Goal: Information Seeking & Learning: Learn about a topic

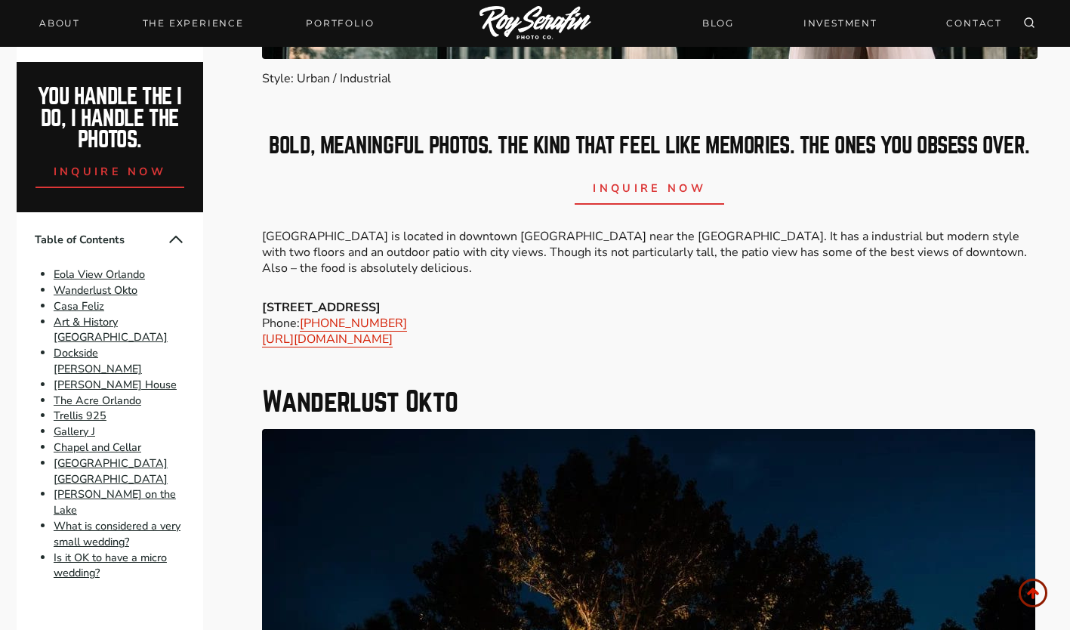
scroll to position [1306, 0]
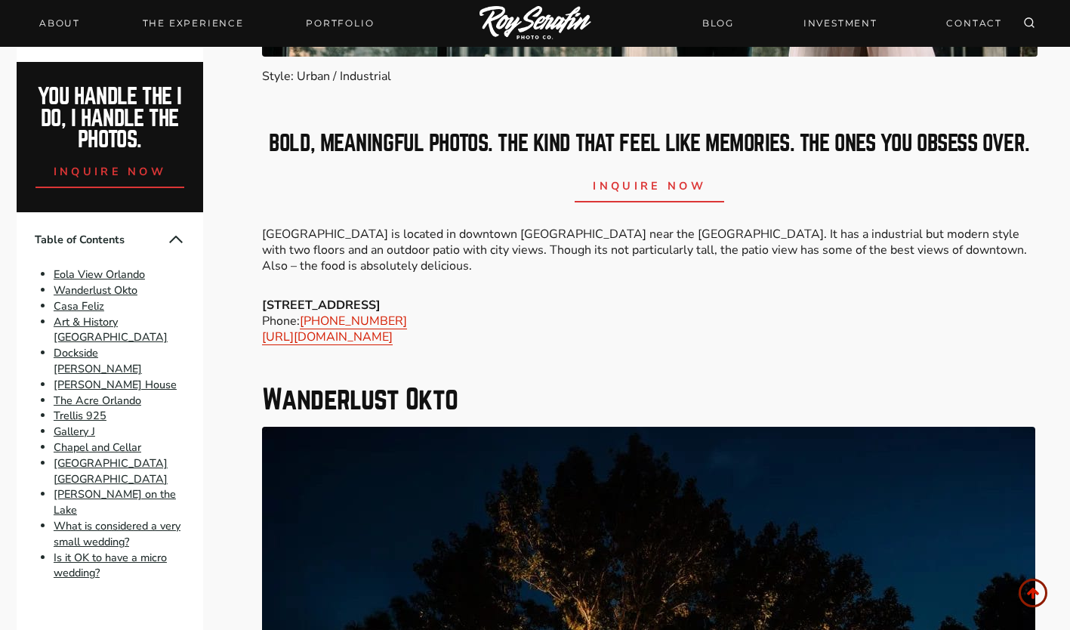
click at [494, 223] on div "bold, meaningful photos. The kind that feel like memories. The ones you obsess …" at bounding box center [649, 168] width 775 height 118
click at [492, 273] on p "[GEOGRAPHIC_DATA] is located in downtown [GEOGRAPHIC_DATA] near the [GEOGRAPHIC…" at bounding box center [649, 250] width 775 height 47
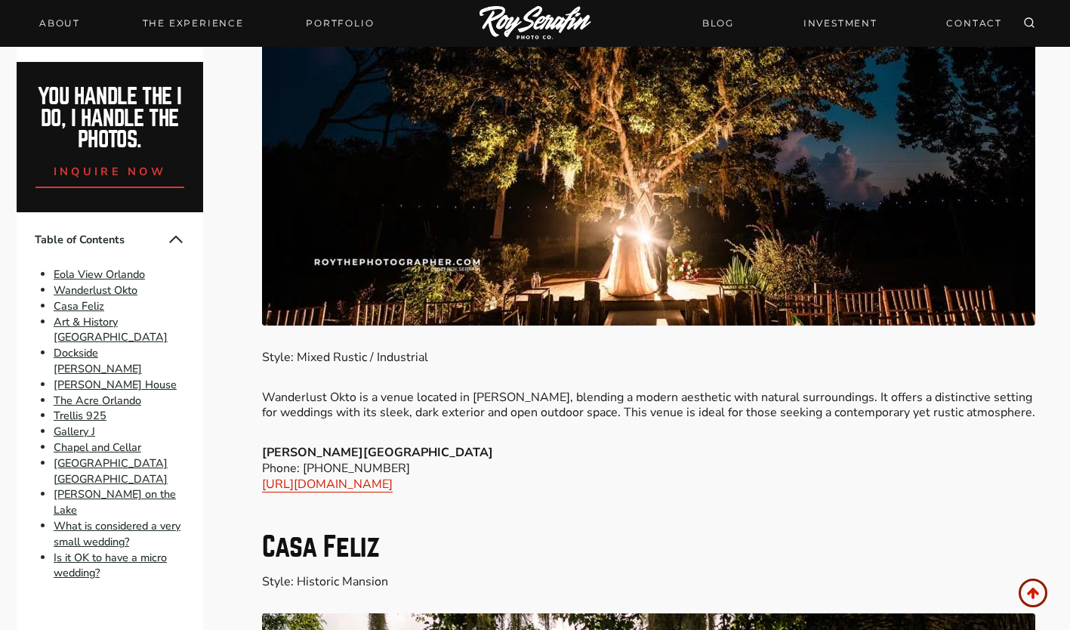
scroll to position [1921, 0]
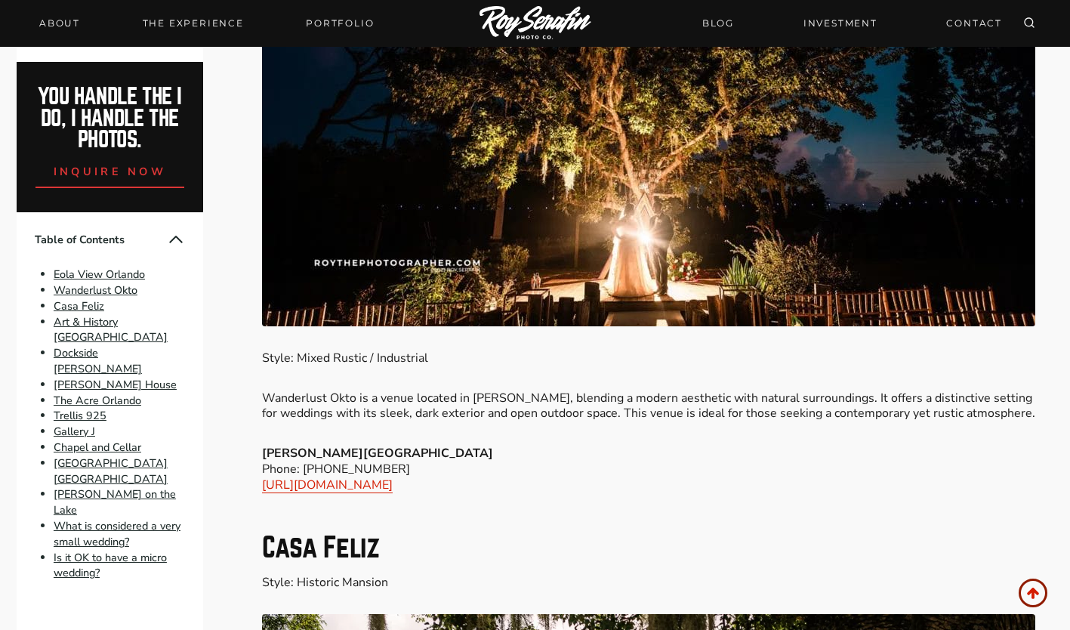
click at [588, 422] on p "Wanderlust Okto is a venue located in [PERSON_NAME], blending a modern aestheti…" at bounding box center [649, 406] width 775 height 32
click at [726, 421] on p "Wanderlust Okto is a venue located in [PERSON_NAME], blending a modern aestheti…" at bounding box center [649, 406] width 775 height 32
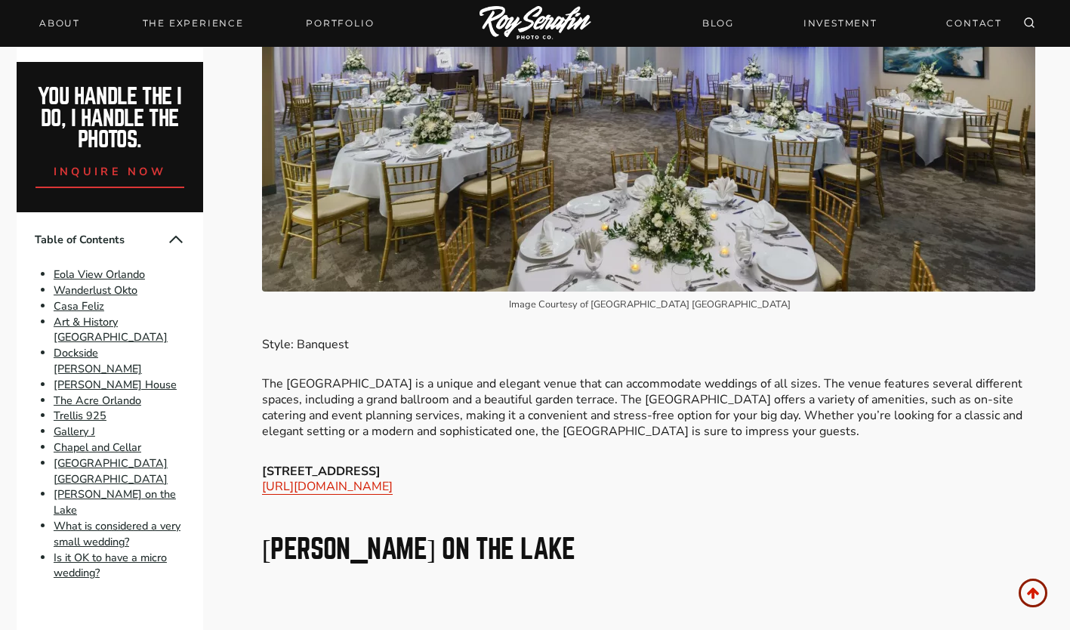
scroll to position [8491, 0]
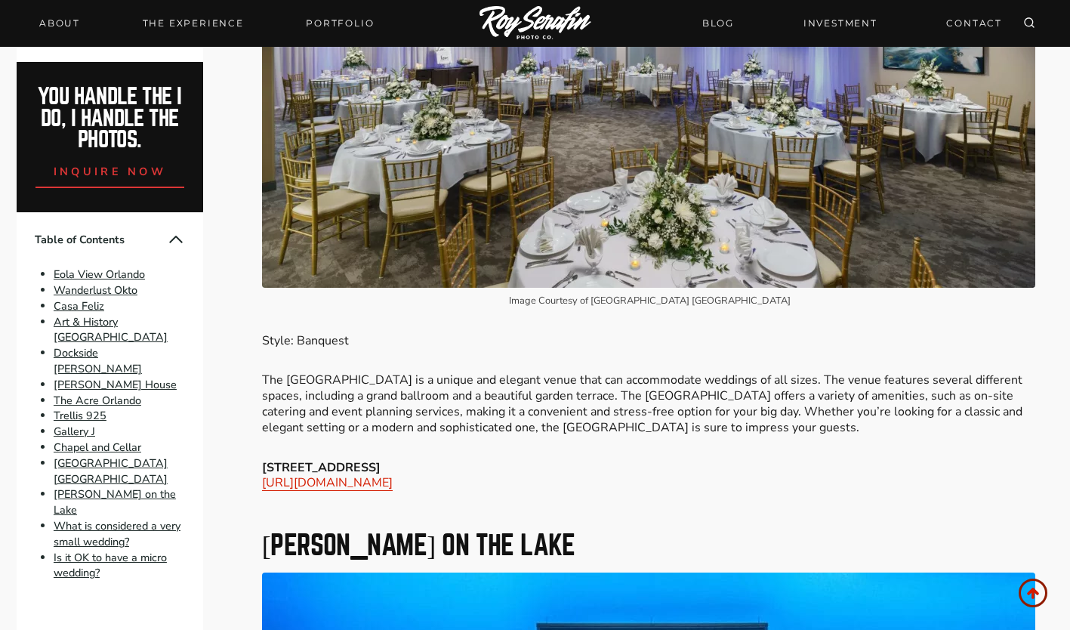
click at [637, 402] on p "The [GEOGRAPHIC_DATA] is a unique and elegant venue that can accommodate weddin…" at bounding box center [649, 403] width 775 height 63
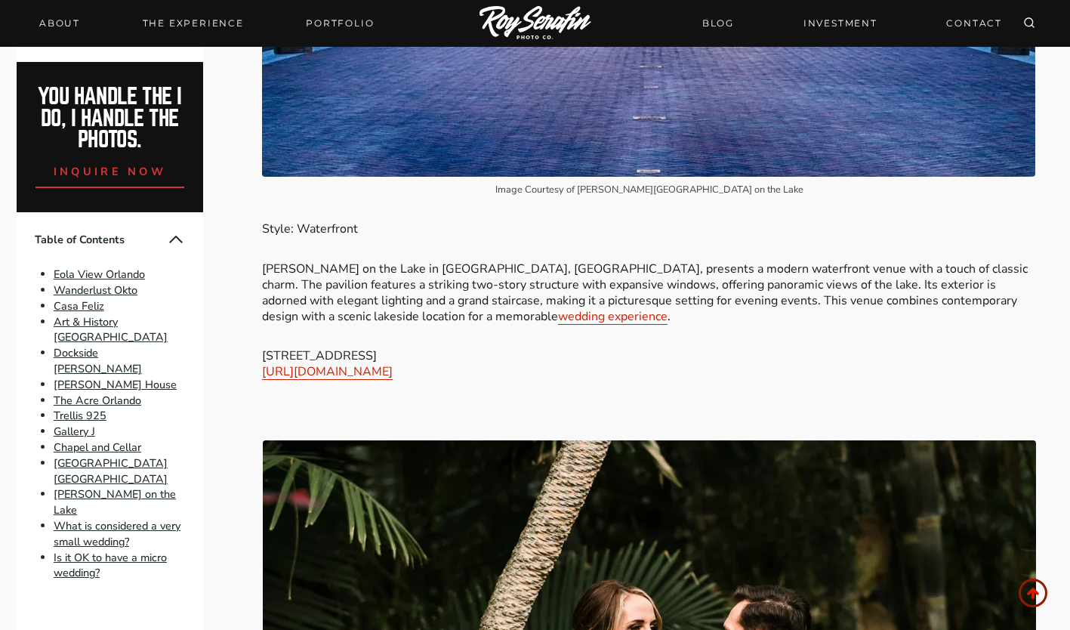
scroll to position [9408, 0]
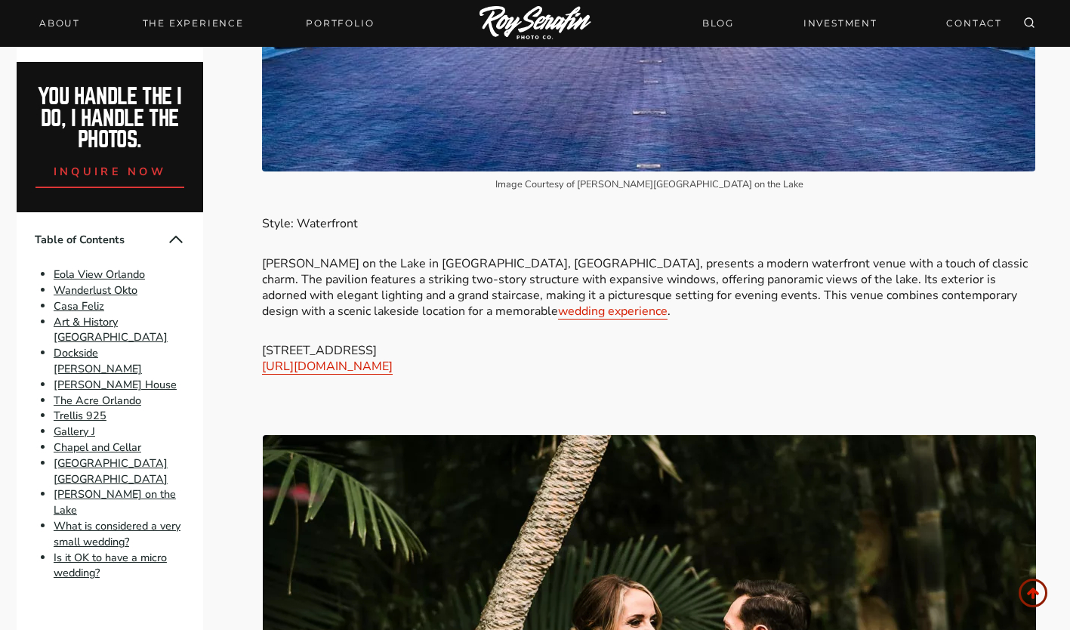
click at [544, 279] on p "[PERSON_NAME] on the Lake in [GEOGRAPHIC_DATA], [GEOGRAPHIC_DATA], presents a m…" at bounding box center [649, 287] width 775 height 63
click at [974, 317] on p "[PERSON_NAME] on the Lake in [GEOGRAPHIC_DATA], [GEOGRAPHIC_DATA], presents a m…" at bounding box center [649, 287] width 775 height 63
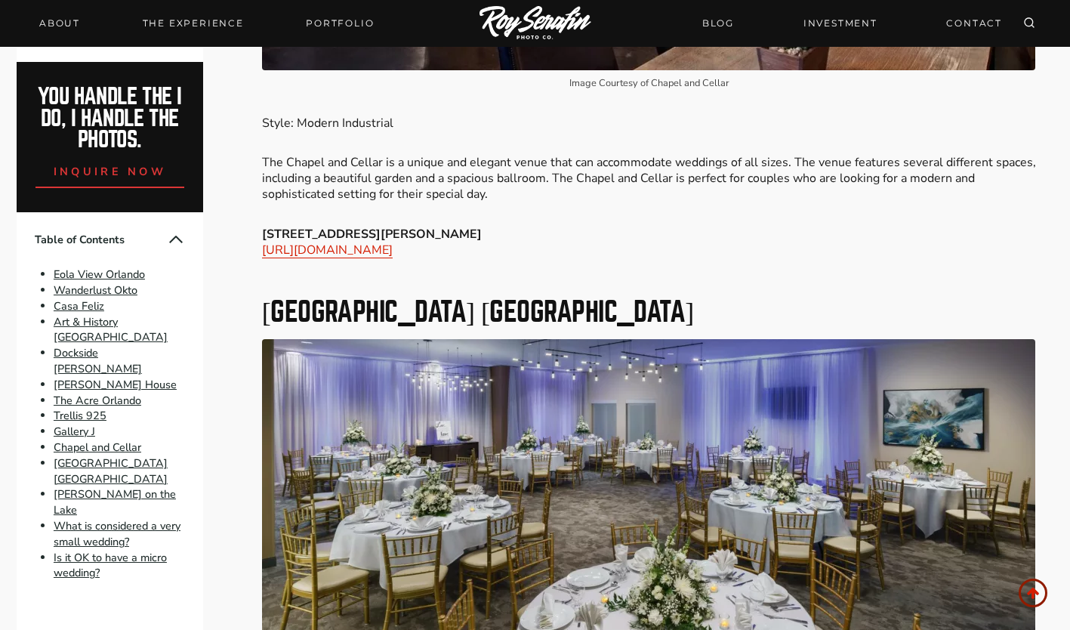
scroll to position [7900, 0]
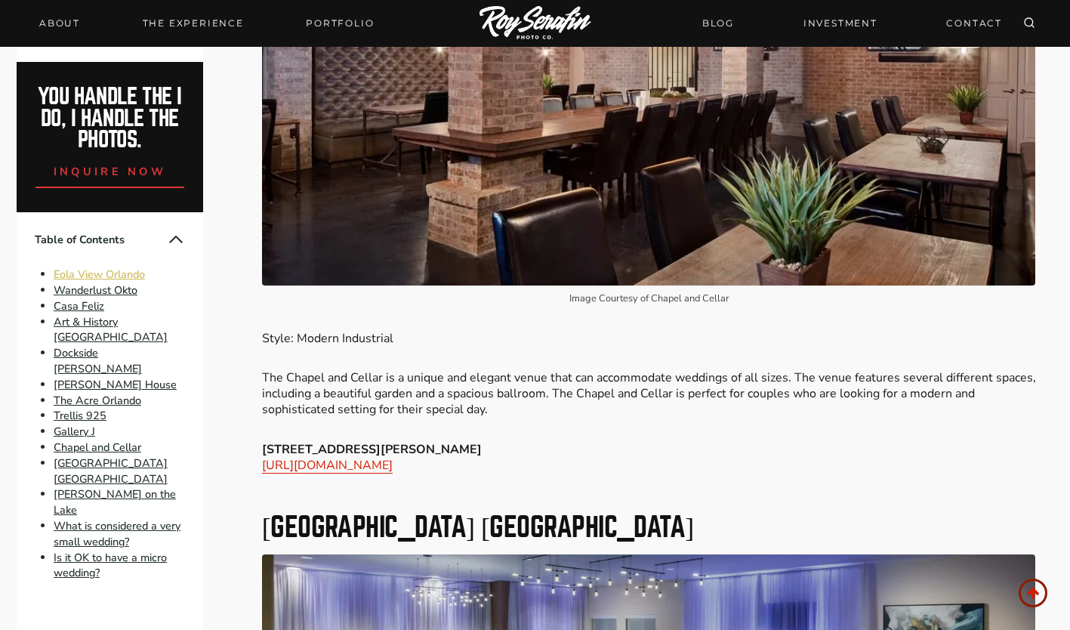
click at [106, 276] on link "Eola View Orlando" at bounding box center [99, 274] width 91 height 15
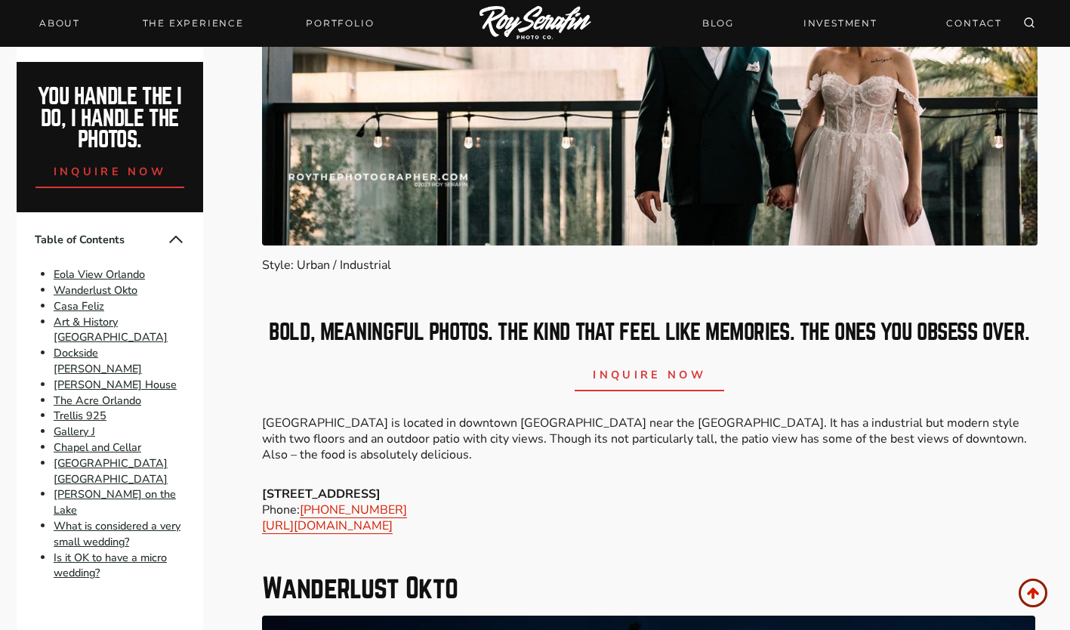
scroll to position [1118, 0]
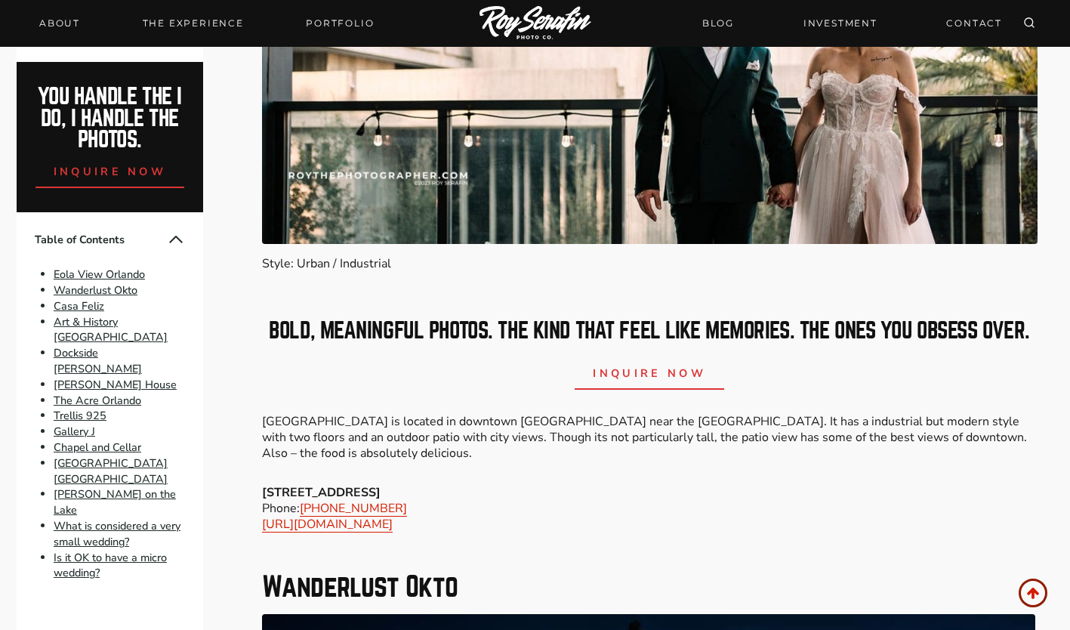
click at [693, 492] on p "[STREET_ADDRESS] Phone: [PHONE_NUMBER] [URL][DOMAIN_NAME]" at bounding box center [649, 508] width 775 height 47
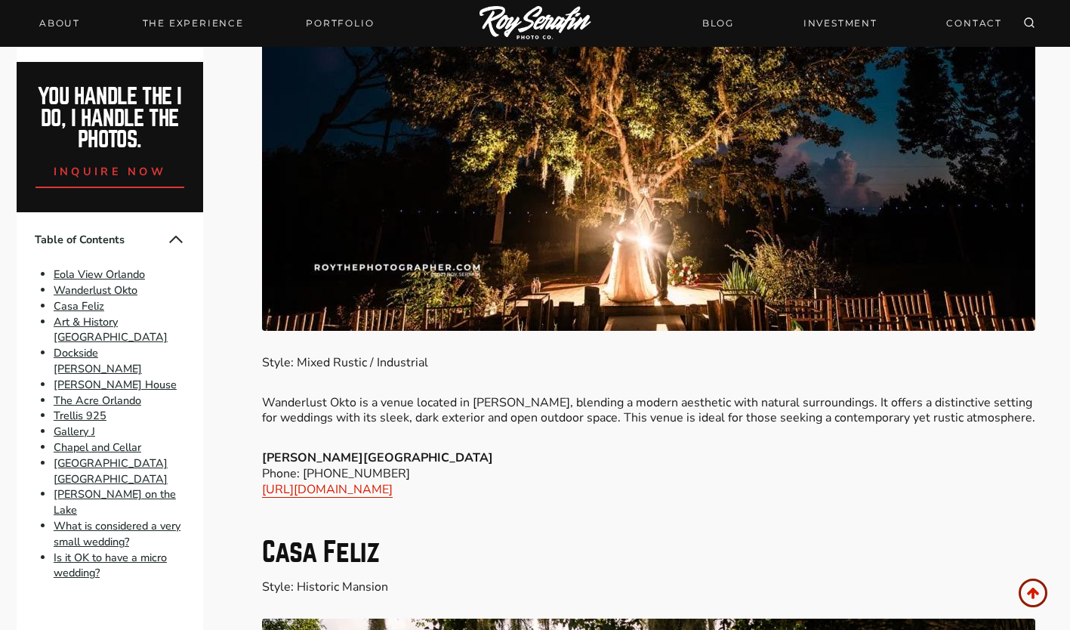
scroll to position [1917, 0]
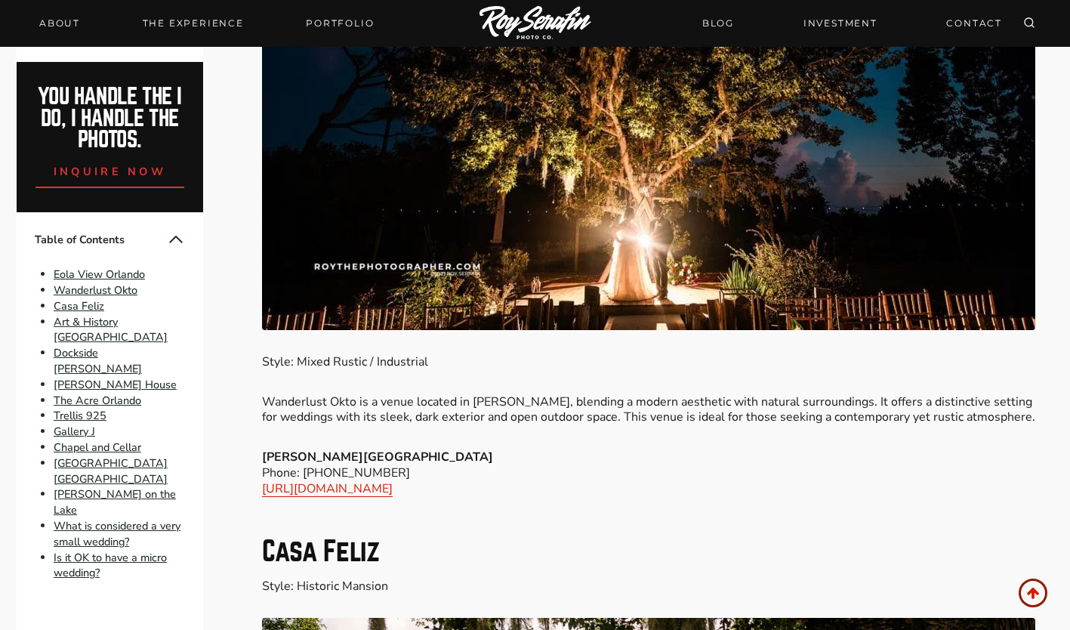
click at [409, 418] on p "Wanderlust Okto is a venue located in [PERSON_NAME], blending a modern aestheti…" at bounding box center [649, 410] width 775 height 32
click at [391, 497] on link "[URL][DOMAIN_NAME]" at bounding box center [327, 488] width 131 height 17
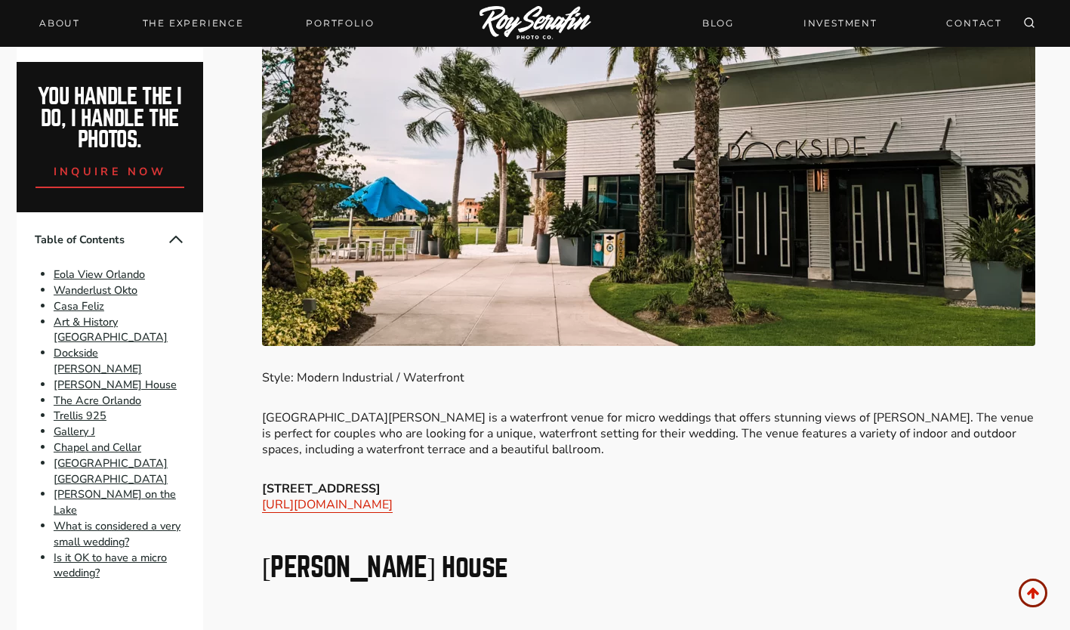
scroll to position [4102, 0]
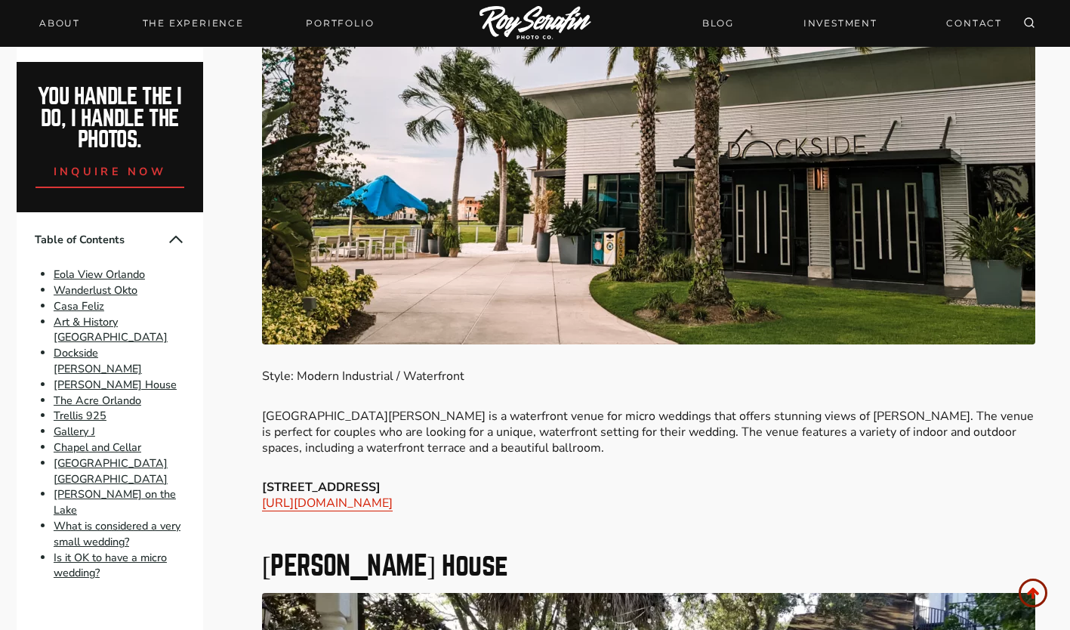
click at [548, 421] on p "[GEOGRAPHIC_DATA][PERSON_NAME] is a waterfront venue for micro weddings that of…" at bounding box center [649, 432] width 775 height 47
click at [493, 418] on p "[GEOGRAPHIC_DATA][PERSON_NAME] is a waterfront venue for micro weddings that of…" at bounding box center [649, 432] width 775 height 47
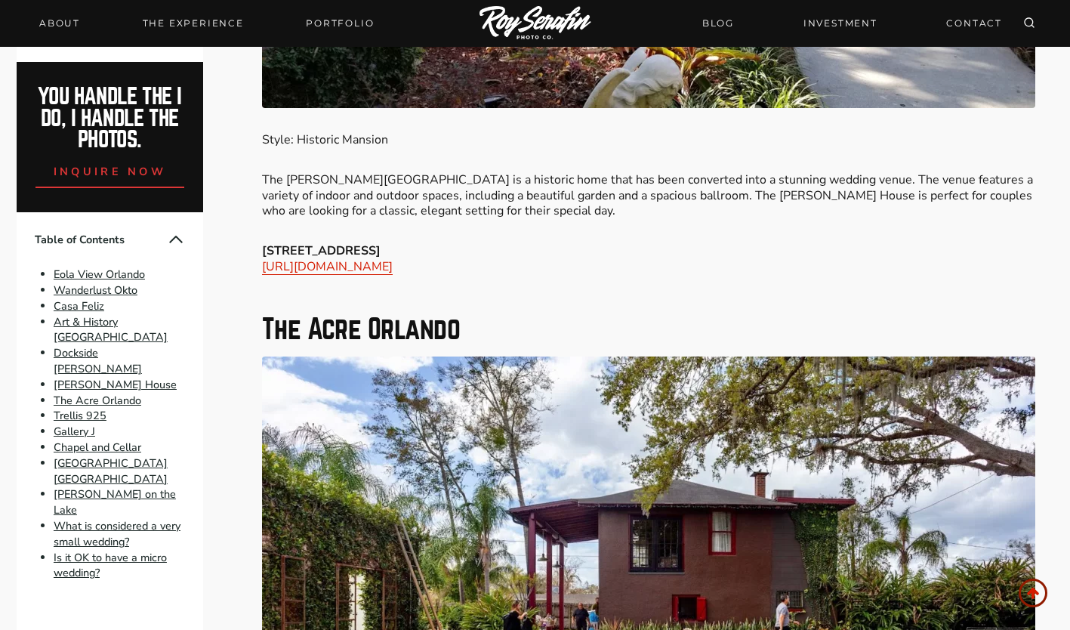
scroll to position [5024, 0]
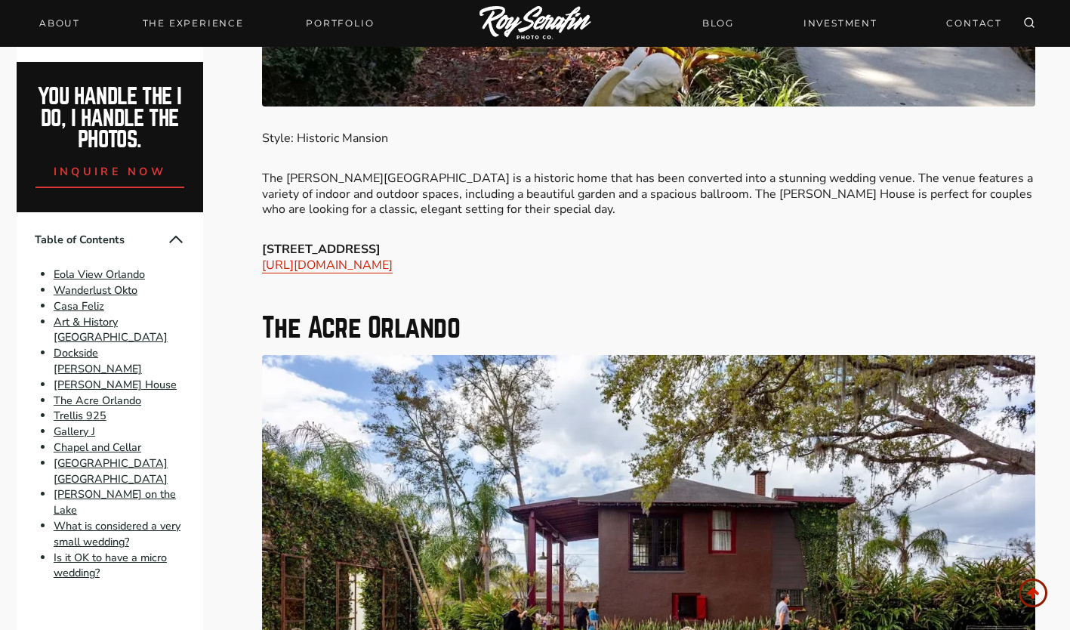
click at [514, 199] on p "The [PERSON_NAME][GEOGRAPHIC_DATA] is a historic home that has been converted i…" at bounding box center [649, 194] width 775 height 47
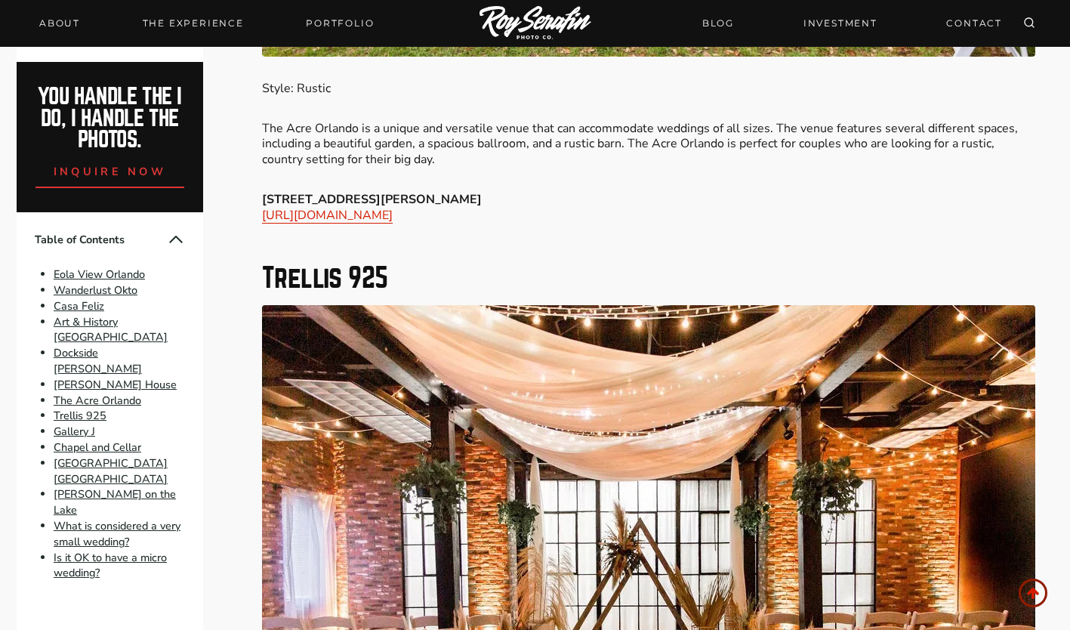
scroll to position [5841, 0]
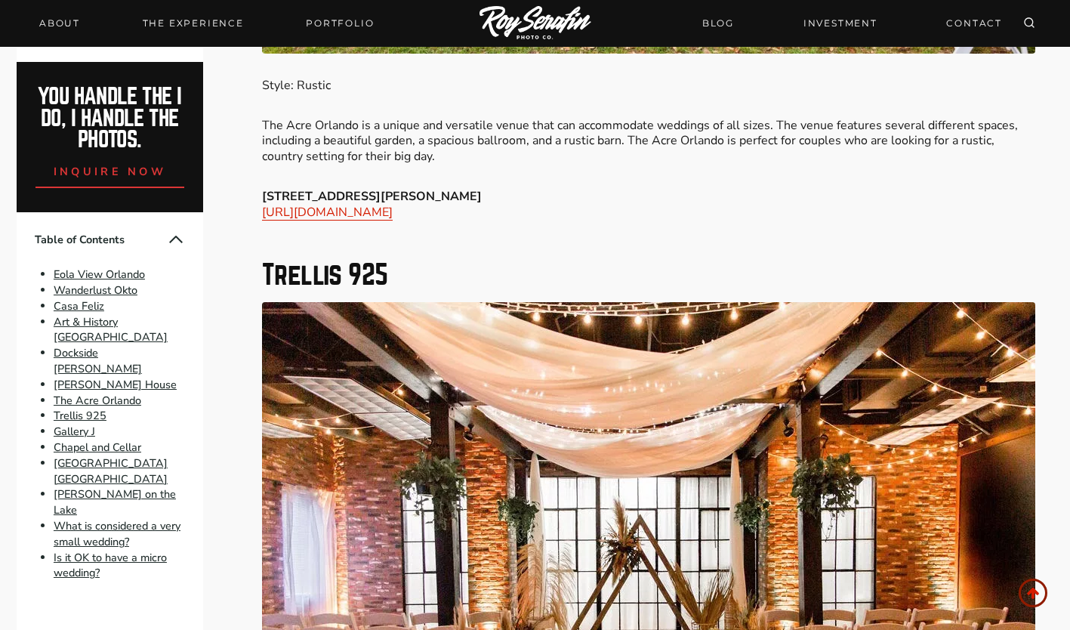
click at [514, 199] on p "[STREET_ADDRESS][PERSON_NAME] [URL][DOMAIN_NAME]" at bounding box center [649, 205] width 775 height 32
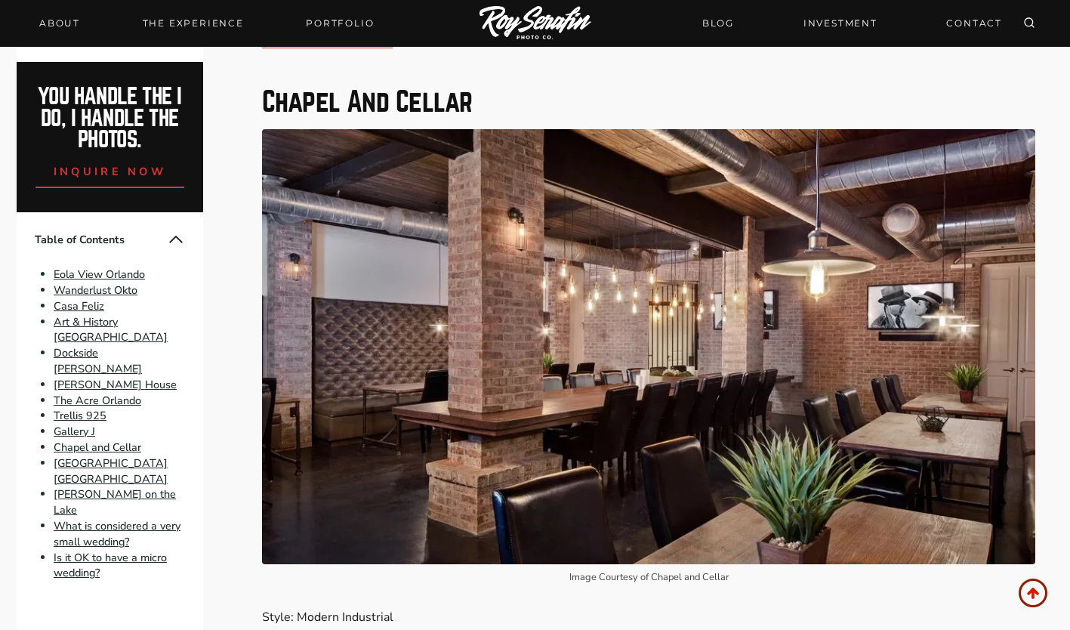
scroll to position [8100, 0]
